Goal: Find specific page/section: Find specific page/section

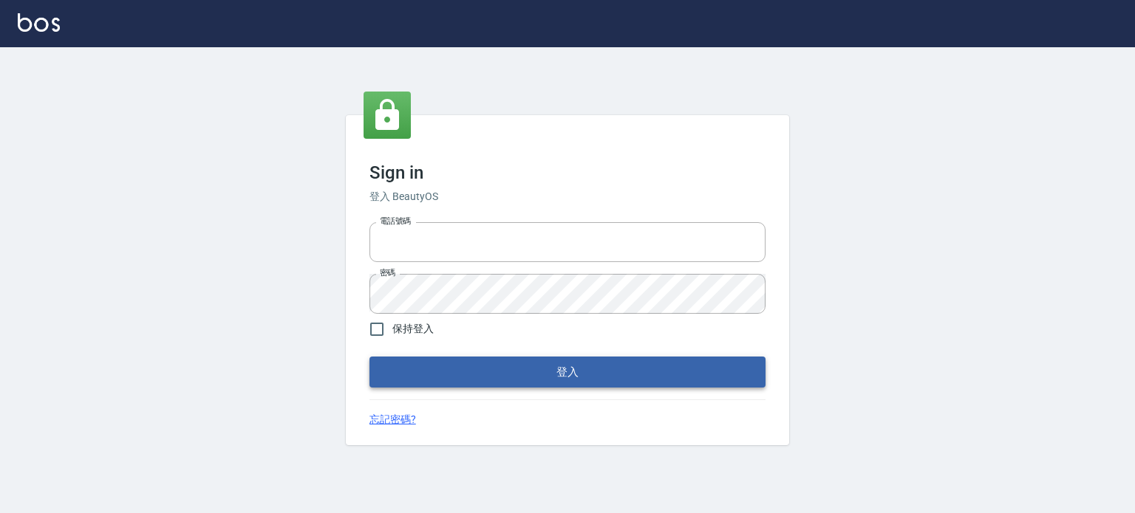
type input "6430581"
click at [539, 379] on button "登入" at bounding box center [567, 372] width 396 height 31
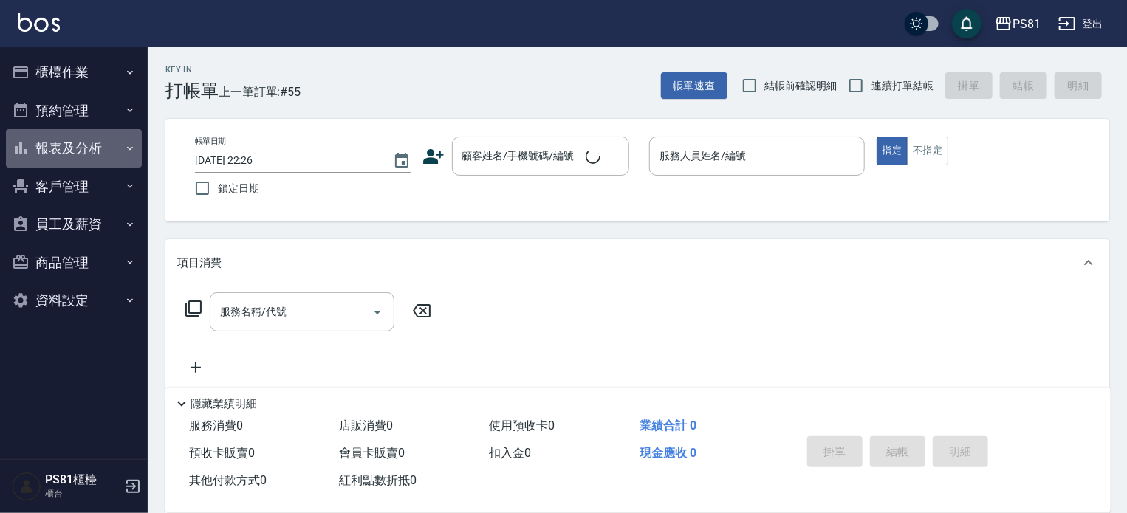
click at [89, 142] on button "報表及分析" at bounding box center [74, 148] width 136 height 38
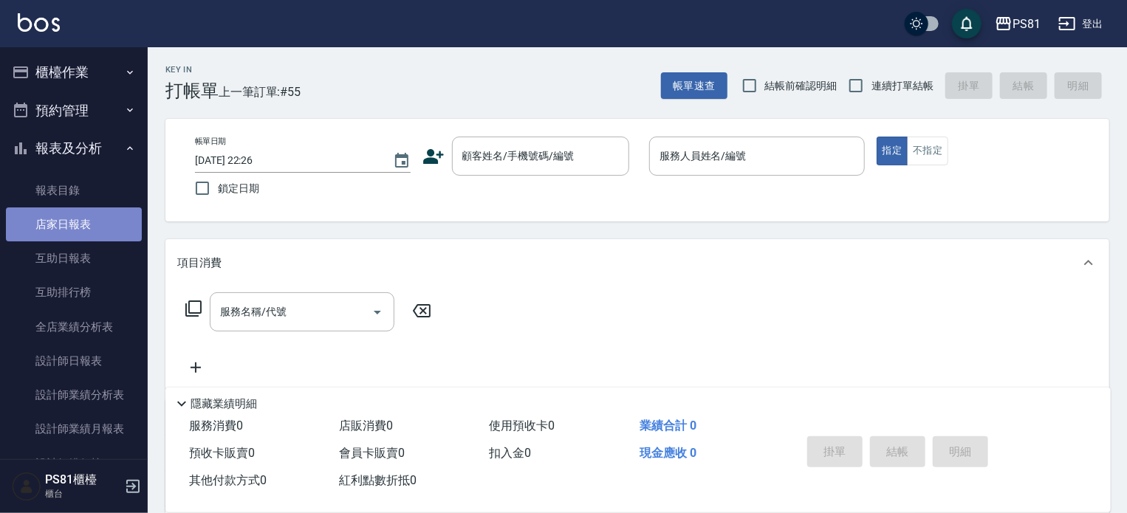
click at [83, 227] on link "店家日報表" at bounding box center [74, 225] width 136 height 34
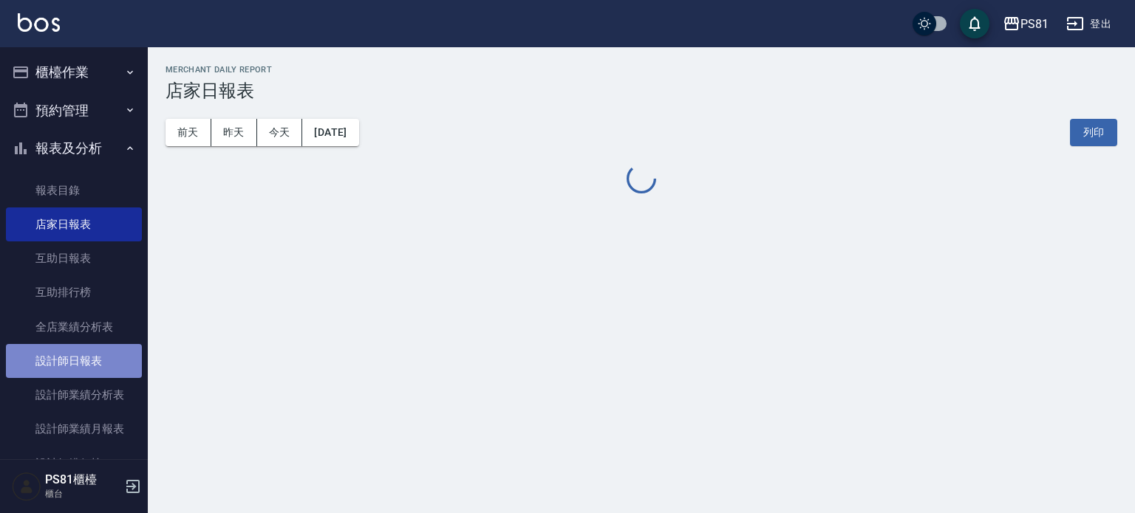
drag, startPoint x: 75, startPoint y: 344, endPoint x: 80, endPoint y: 359, distance: 15.4
click at [75, 345] on link "設計師日報表" at bounding box center [74, 361] width 136 height 34
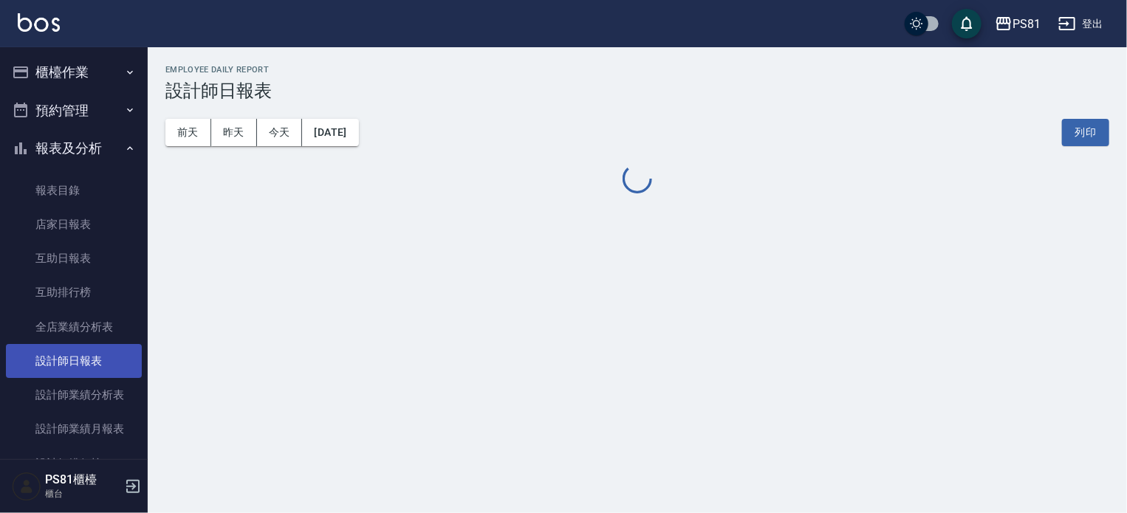
click at [80, 363] on link "設計師日報表" at bounding box center [74, 361] width 136 height 34
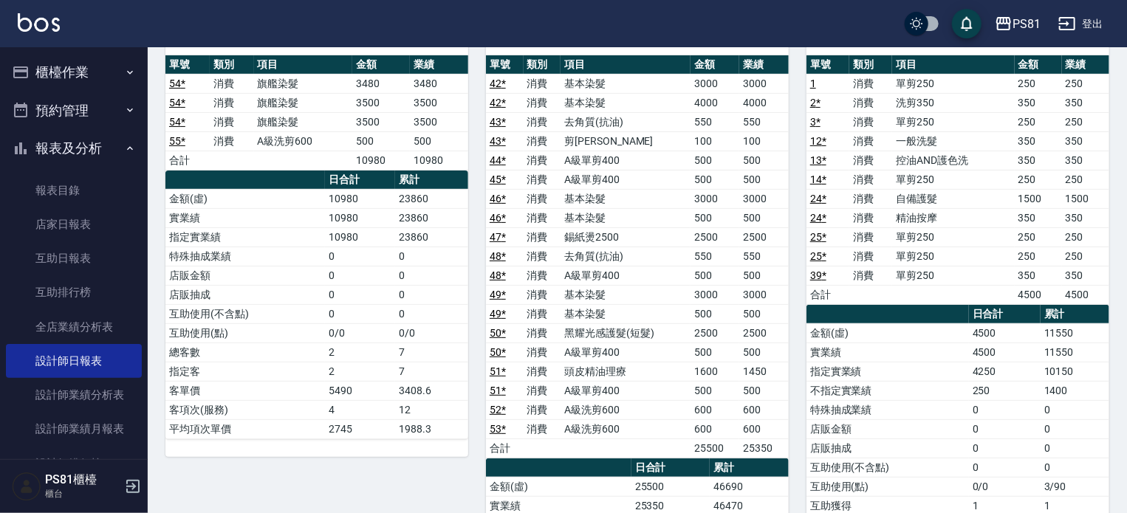
scroll to position [111, 0]
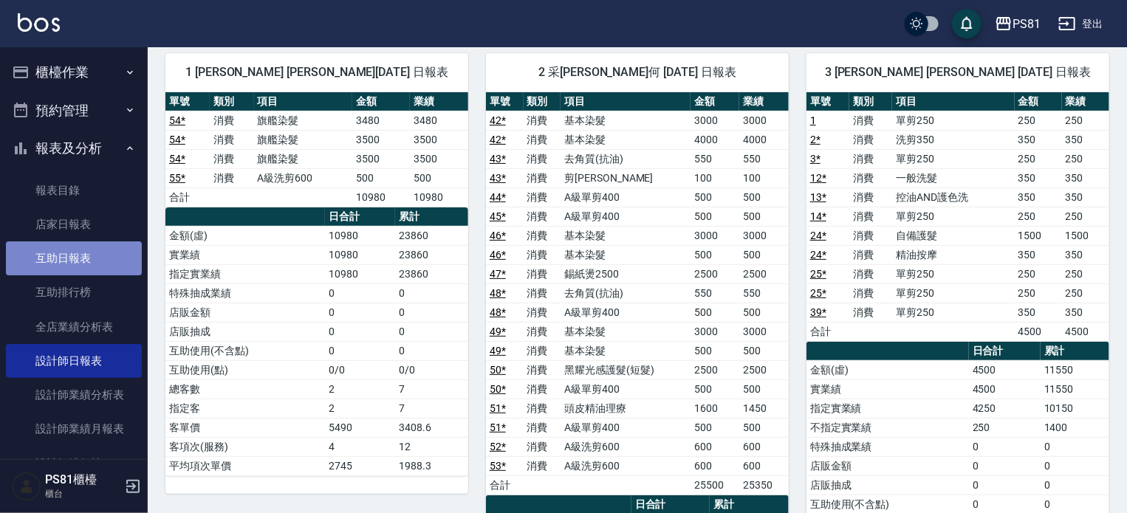
click at [97, 248] on link "互助日報表" at bounding box center [74, 259] width 136 height 34
